Goal: Task Accomplishment & Management: Use online tool/utility

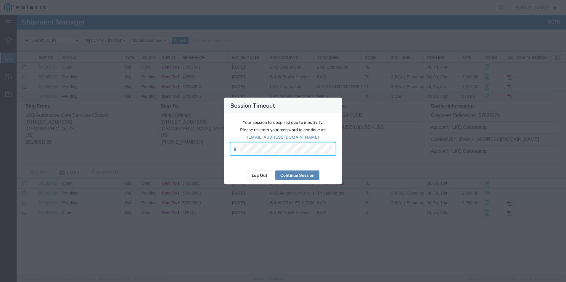
click at [310, 174] on button "Continue Session" at bounding box center [297, 175] width 44 height 9
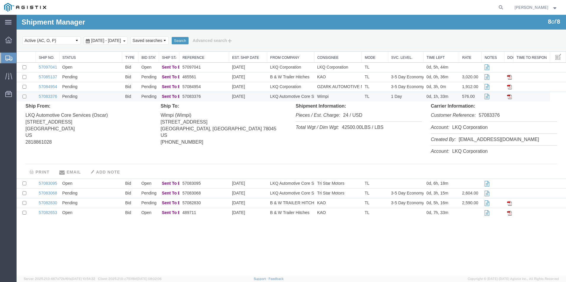
click at [380, 234] on div "Shipment Manager 8 of 8 Search Select status Active (AC, O, P) All Approved Awa…" at bounding box center [291, 145] width 549 height 261
click at [433, 40] on div "Select status Active (AC, O, P) All Approved Awaiting Confirmation (AC) Booked …" at bounding box center [290, 41] width 537 height 10
click at [122, 253] on div "Shipment Manager 8 of 8 Search Select status Active (AC, O, P) All Approved Awa…" at bounding box center [291, 145] width 549 height 261
click at [81, 234] on div "Shipment Manager 8 of 8 Search Select status Active (AC, O, P) All Approved Awa…" at bounding box center [291, 145] width 549 height 261
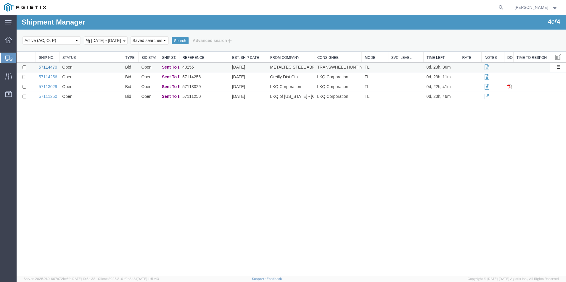
click at [48, 67] on link "57114470" at bounding box center [48, 67] width 18 height 5
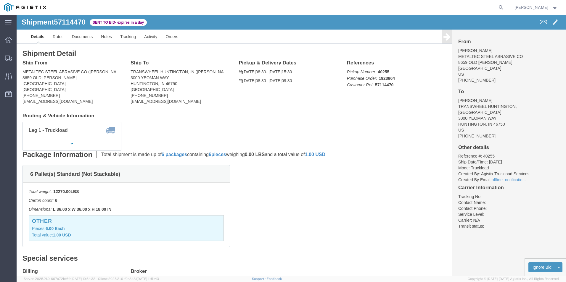
click div "Package Information Total shipment is made up of 6 packages containing 6 pieces…"
click div "6 Pallet(s) Standard (Not Stackable) Total weight: 12270.00 LBS Carton count: 6…"
click link "Enter / Modify Bid"
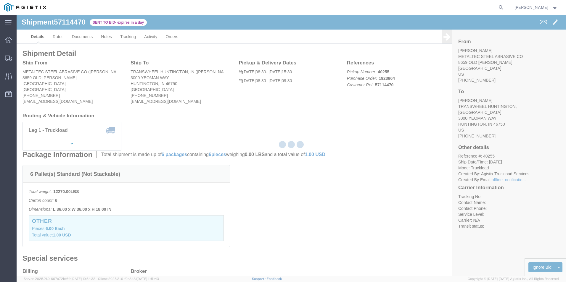
select select "18393"
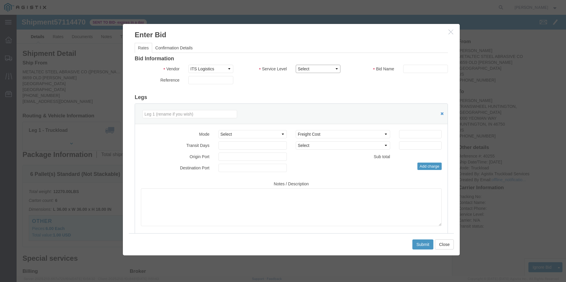
click select "Select Guaranteed Next Day Rail TL Standard 3 - 5 Day"
click icon "button"
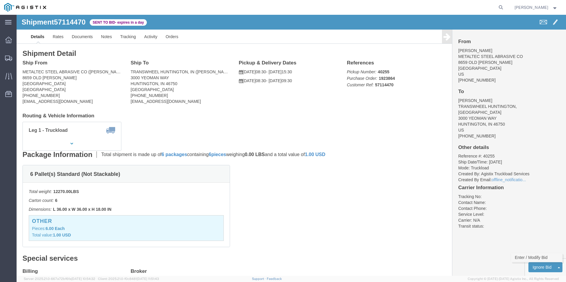
click link "Enter / Modify Bid"
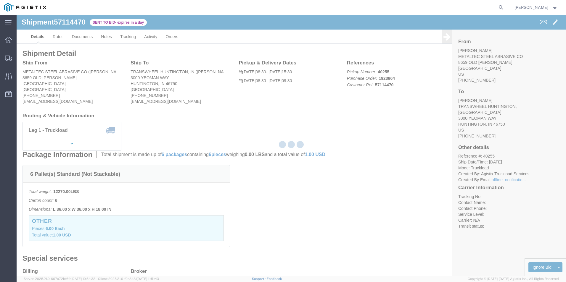
select select "18393"
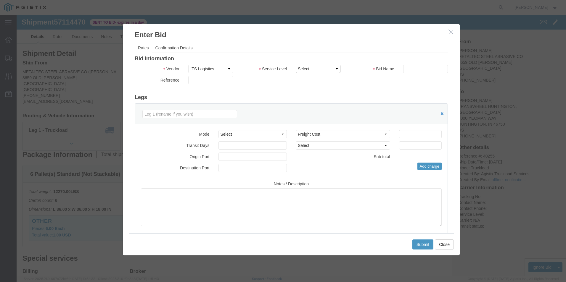
click select "Select Guaranteed Next Day Rail TL Standard 3 - 5 Day"
select select "38971"
click select "Select Guaranteed Next Day Rail TL Standard 3 - 5 Day"
click input "text"
type input "ITS BID"
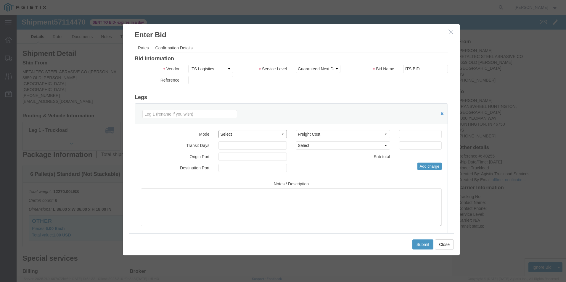
click select "Select Air Less than Truckload Multi-Leg Ocean Freight Rail Small Parcel Truckl…"
select select "TL"
click select "Select Air Less than Truckload Multi-Leg Ocean Freight Rail Small Parcel Truckl…"
click input "number"
type input "655"
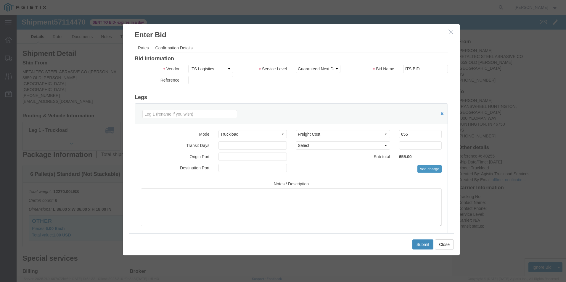
click button "Submit"
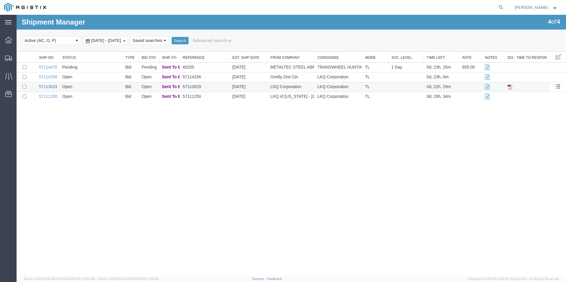
click at [49, 88] on link "57113029" at bounding box center [48, 86] width 18 height 5
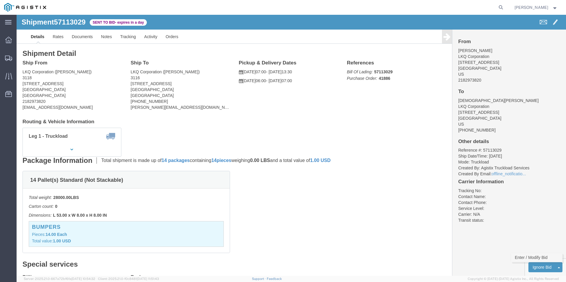
click link "Enter / Modify Bid"
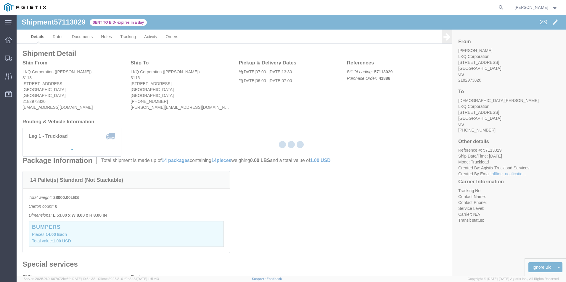
select select "18393"
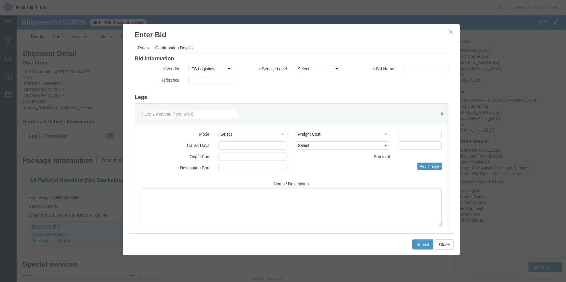
click div "Service Level Select Guaranteed Next Day Rail TL Standard 3 - 5 Day"
click select "Select Guaranteed Next Day Rail TL Standard 3 - 5 Day"
select select "38971"
click select "Select Guaranteed Next Day Rail TL Standard 3 - 5 Day"
click icon "button"
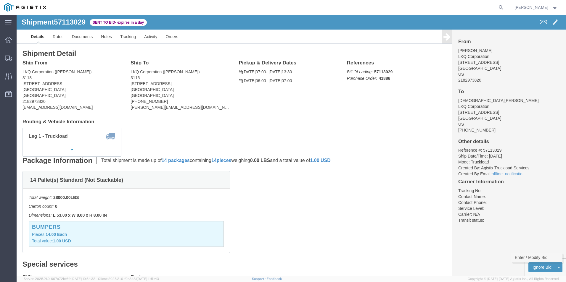
click link "Enter / Modify Bid"
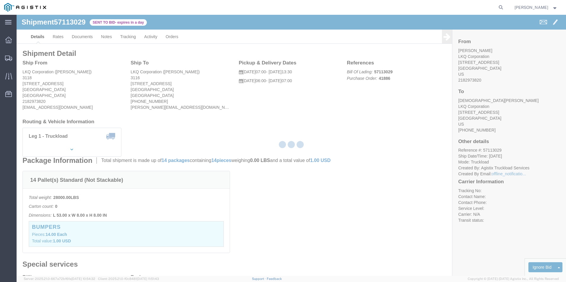
select select "18393"
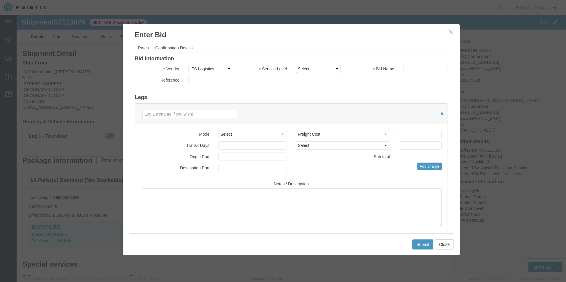
click select "Select Guaranteed Next Day Rail TL Standard 3 - 5 Day"
select select "35343"
click select "Select Guaranteed Next Day Rail TL Standard 3 - 5 Day"
click input "number"
click input "text"
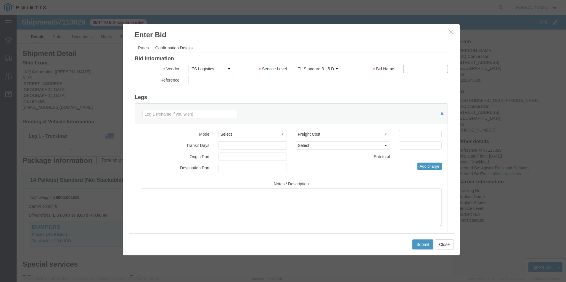
type input "ITS BID"
click select "Select Air Less than Truckload Multi-Leg Ocean Freight Rail Small Parcel Truckl…"
select select "TL"
click select "Select Air Less than Truckload Multi-Leg Ocean Freight Rail Small Parcel Truckl…"
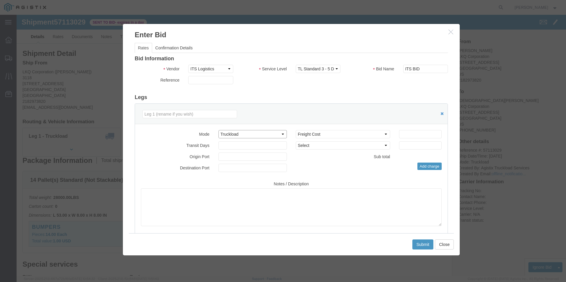
click select "Select Air Less than Truckload Multi-Leg Ocean Freight Rail Small Parcel Truckl…"
click div "Mode Select Air Less than Truckload Multi-Leg Ocean Freight Rail Small Parcel T…"
click input "number"
type input "1998"
click select "Select Guaranteed Next Day Rail TL Standard 3 - 5 Day"
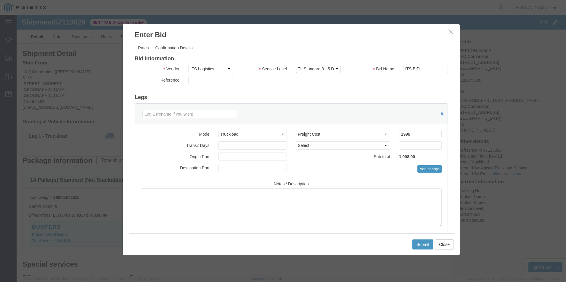
select select "38971"
click select "Select Guaranteed Next Day Rail TL Standard 3 - 5 Day"
click input "1998"
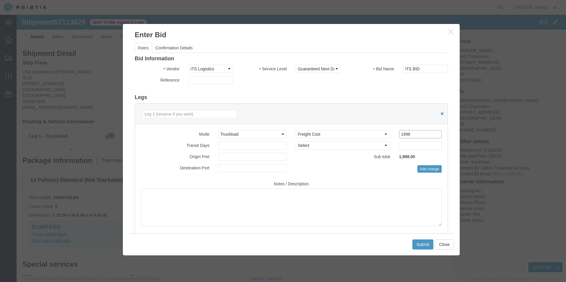
click input "1998"
click button "Submit"
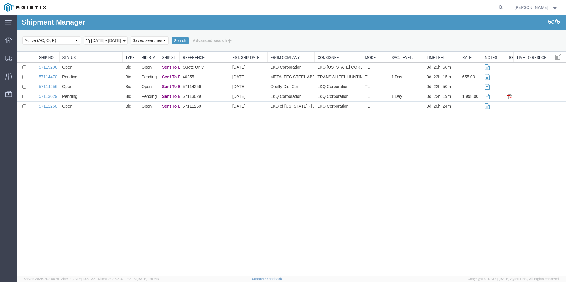
click at [452, 175] on div "Shipment Manager 5 of 5 Search Select status Active (AC, O, P) All Approved Awa…" at bounding box center [291, 145] width 549 height 261
drag, startPoint x: 409, startPoint y: 174, endPoint x: 410, endPoint y: 170, distance: 4.8
click at [409, 174] on div "Shipment Manager 5 of 5 Search Select status Active (AC, O, P) All Approved Awa…" at bounding box center [291, 145] width 549 height 261
click at [416, 194] on div "Shipment Manager 5 of 5 Search Select status Active (AC, O, P) All Approved Awa…" at bounding box center [291, 145] width 549 height 261
drag, startPoint x: 318, startPoint y: 141, endPoint x: 329, endPoint y: 162, distance: 24.2
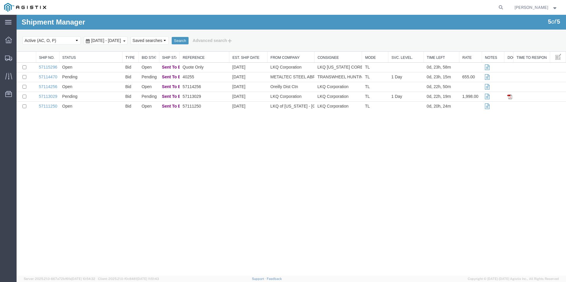
click at [317, 141] on div "Shipment Manager 5 of 5 Search Select status Active (AC, O, P) All Approved Awa…" at bounding box center [291, 145] width 549 height 261
